Goal: Find contact information: Find contact information

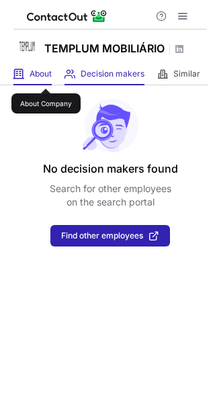
click at [39, 75] on span "About" at bounding box center [41, 73] width 22 height 11
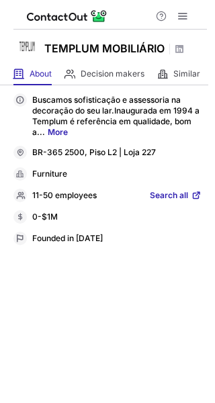
click at [168, 195] on span "Search all" at bounding box center [169, 196] width 38 height 12
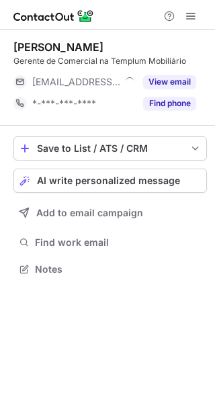
scroll to position [7, 7]
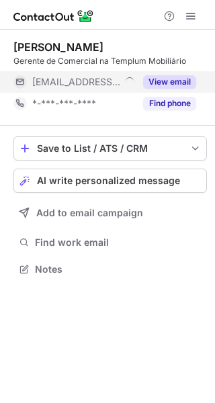
click at [182, 81] on button "View email" at bounding box center [169, 81] width 53 height 13
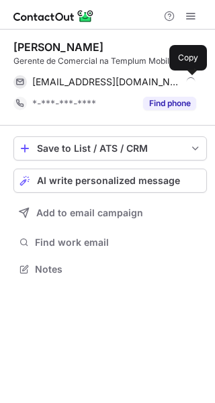
click at [188, 81] on span at bounding box center [189, 82] width 11 height 11
